Goal: Find specific page/section: Find specific page/section

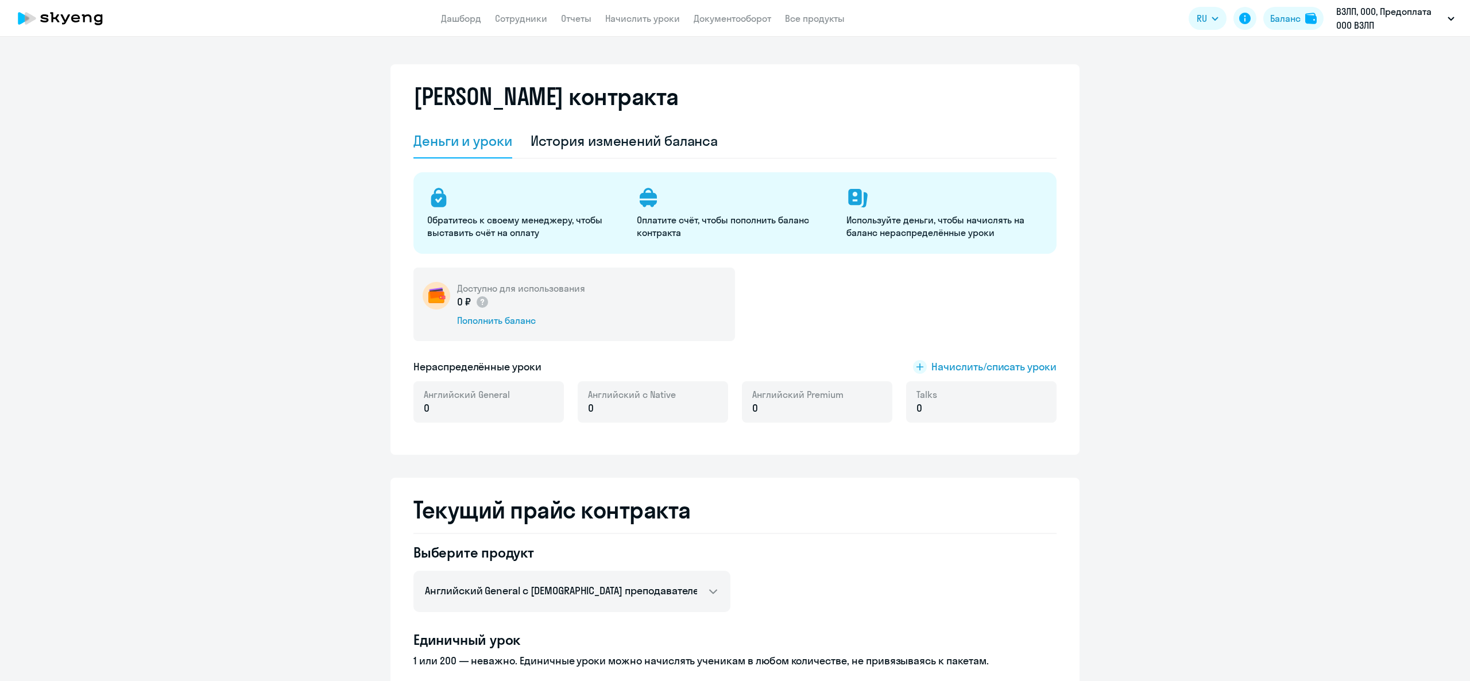
select select "english_adult_not_native_speaker"
click at [531, 23] on link "Сотрудники" at bounding box center [521, 18] width 52 height 11
select select "30"
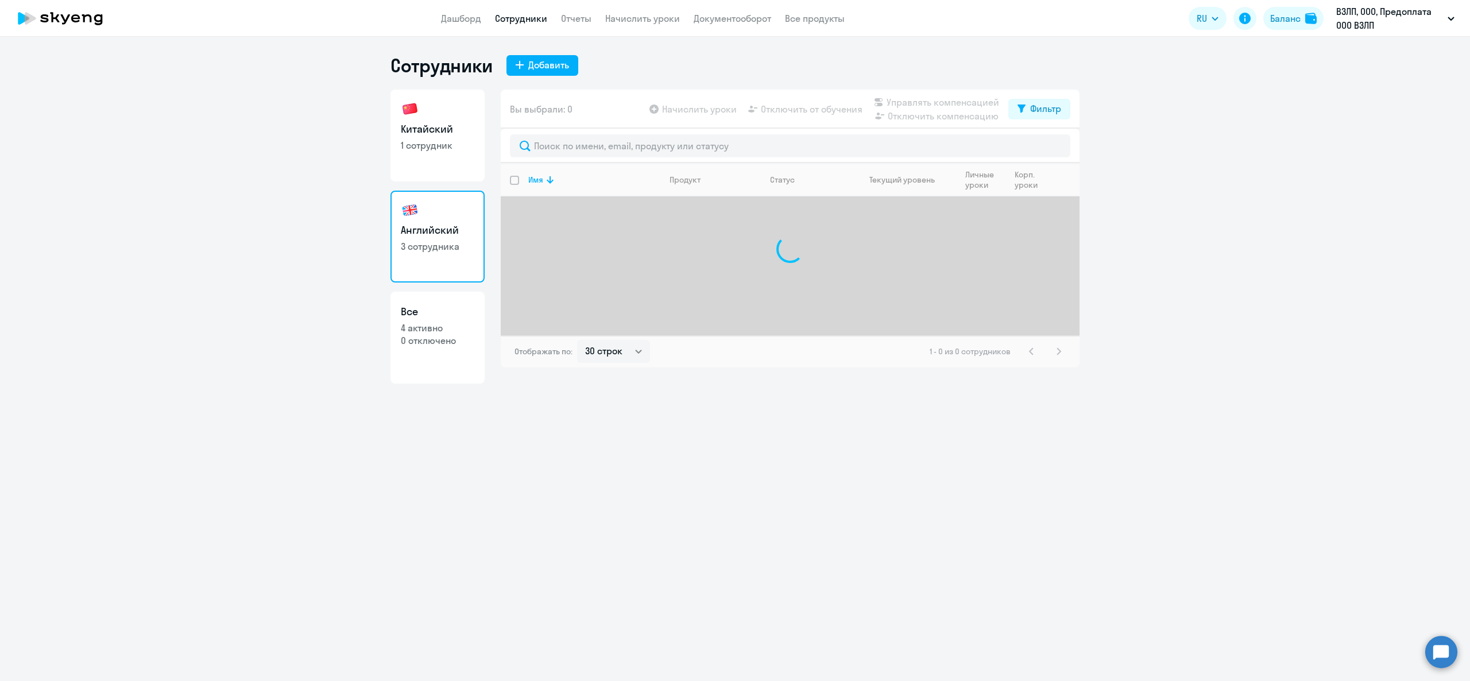
click at [440, 156] on link "Китайский 1 сотрудник" at bounding box center [437, 136] width 94 height 92
select select "30"
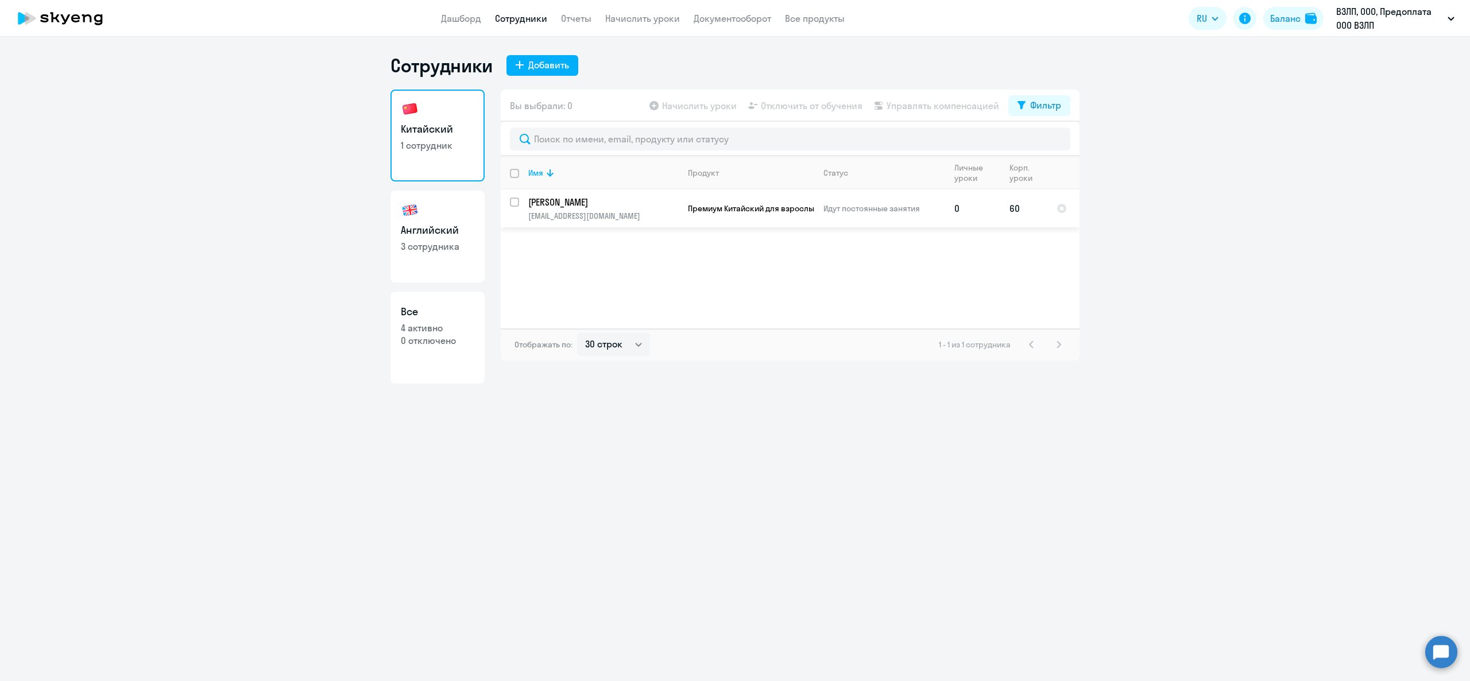
click at [574, 208] on link "[PERSON_NAME] [PERSON_NAME][EMAIL_ADDRESS][DOMAIN_NAME]" at bounding box center [603, 208] width 150 height 25
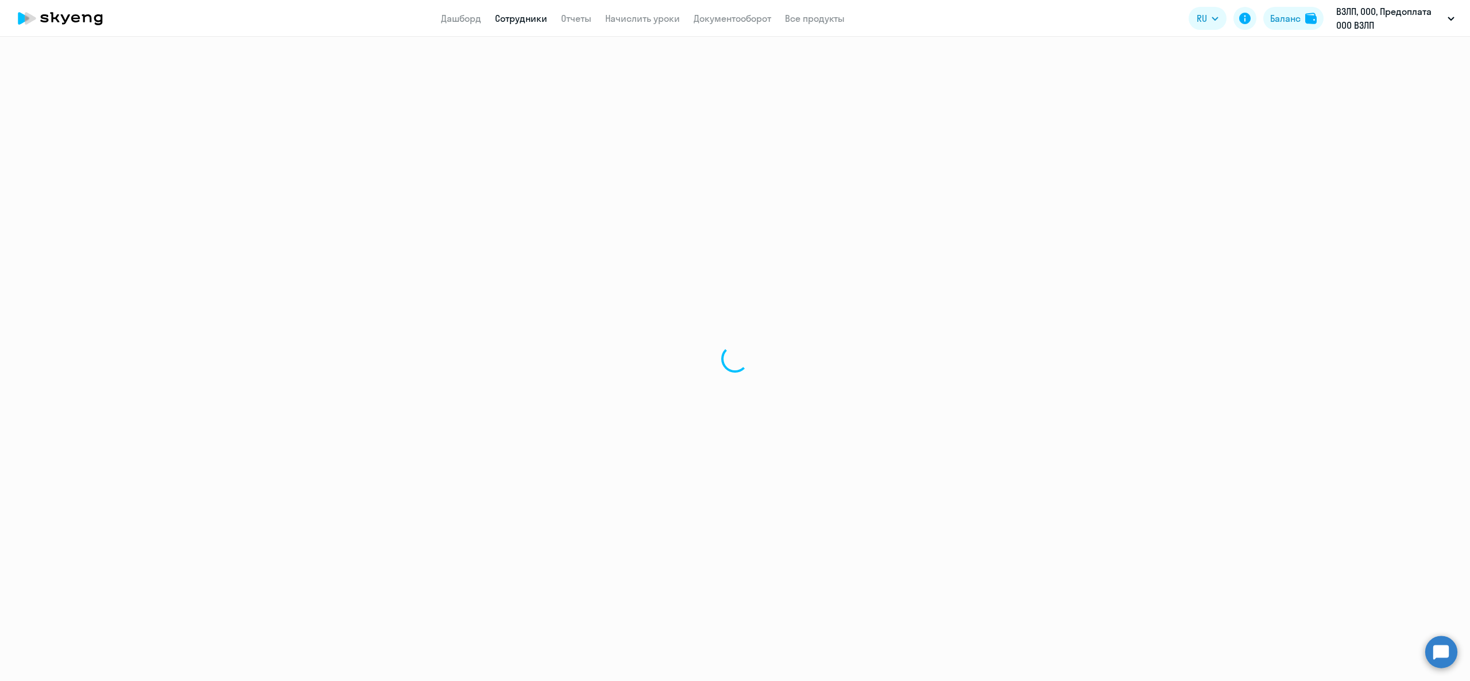
select select "chinese"
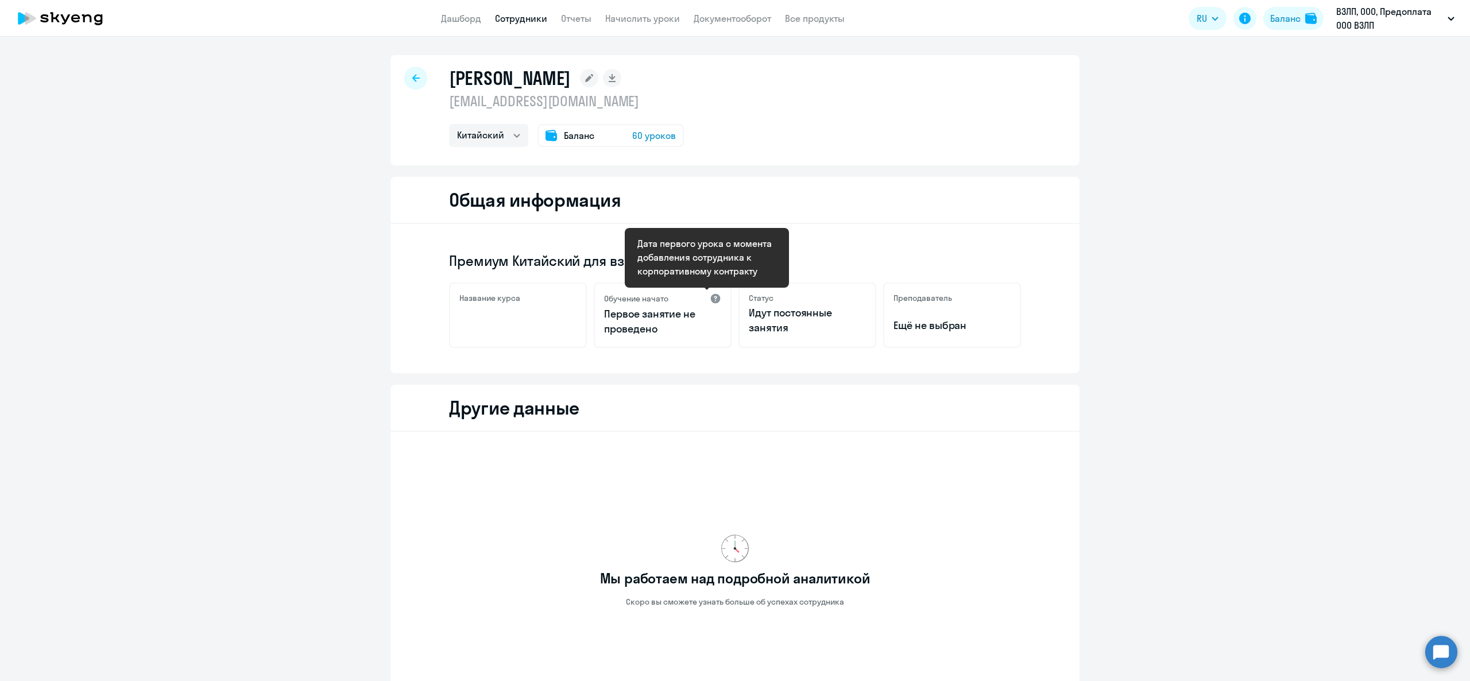
click at [711, 300] on div at bounding box center [715, 298] width 11 height 11
